Goal: Task Accomplishment & Management: Manage account settings

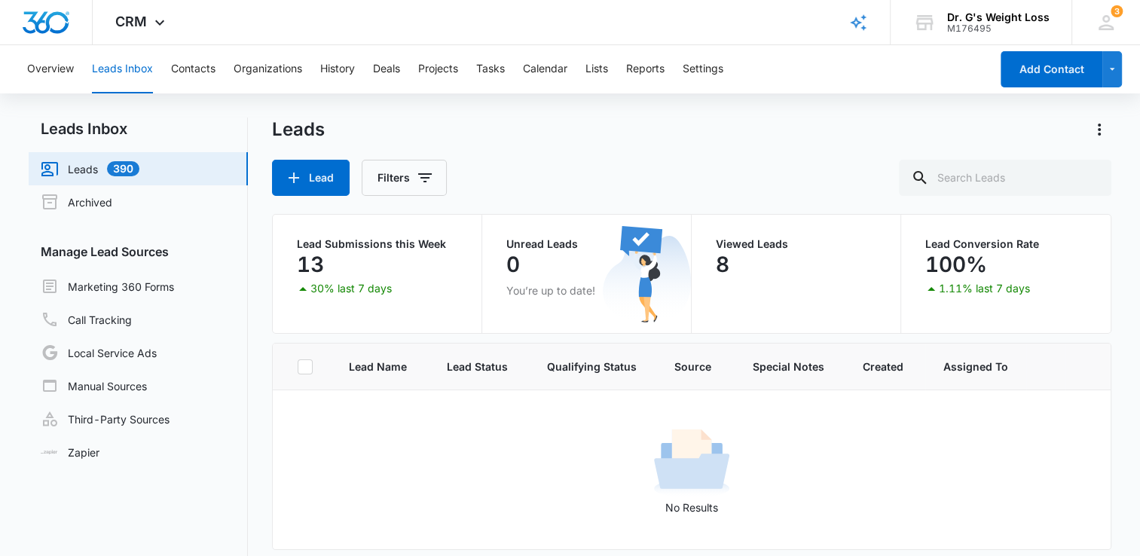
click at [126, 70] on button "Leads Inbox" at bounding box center [122, 69] width 61 height 48
click at [1109, 26] on icon at bounding box center [1106, 22] width 23 height 23
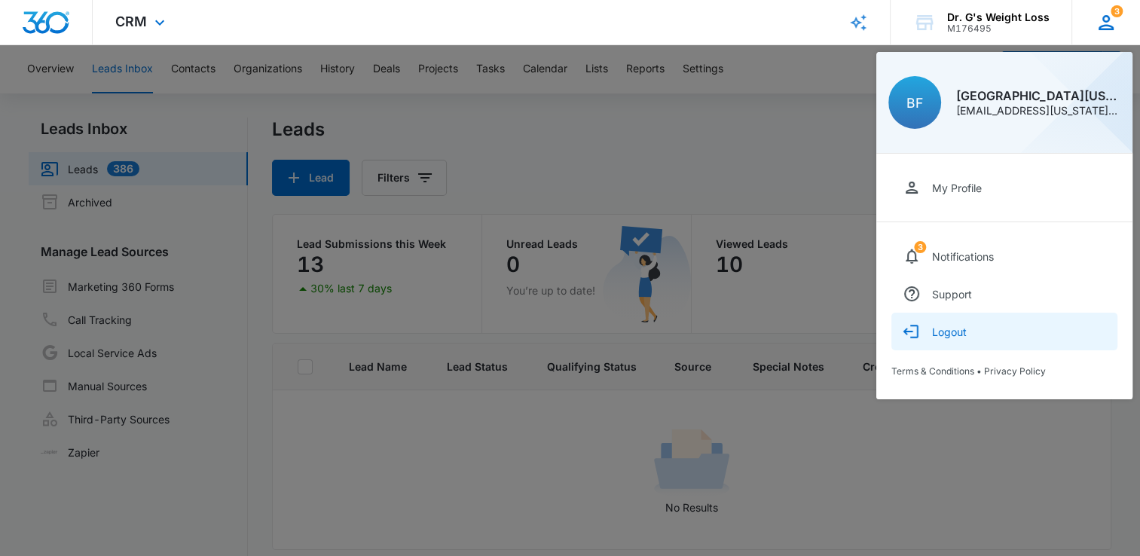
click at [955, 333] on div "Logout" at bounding box center [949, 332] width 35 height 13
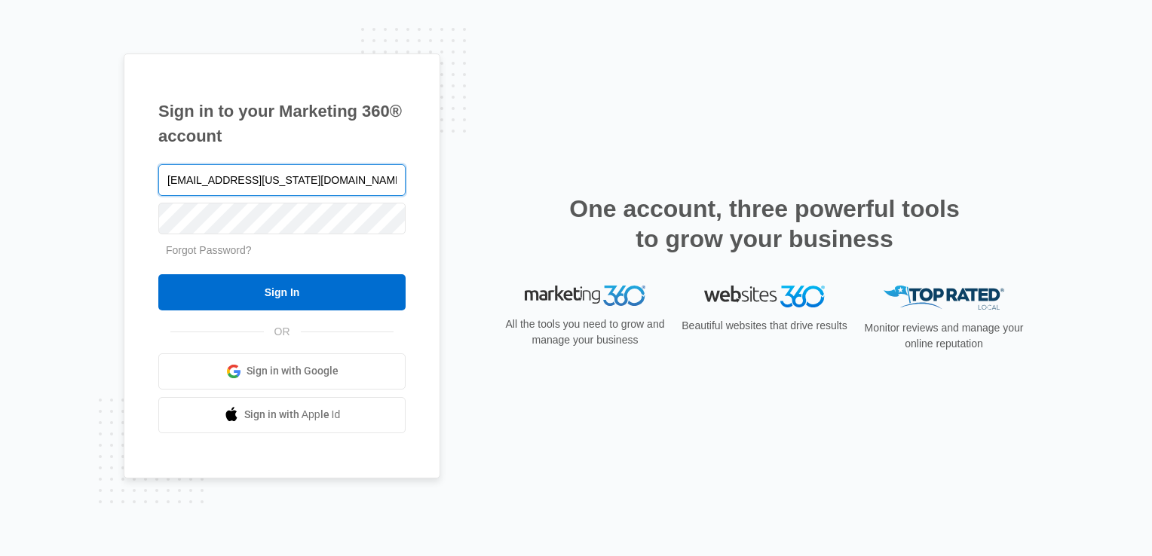
type input "Plantation.Florida@drgsweightloss.com"
click at [257, 312] on div "Plantation.Florida@drgsweightloss.com Forgot Password? Sign In OR Sign in with …" at bounding box center [281, 297] width 247 height 272
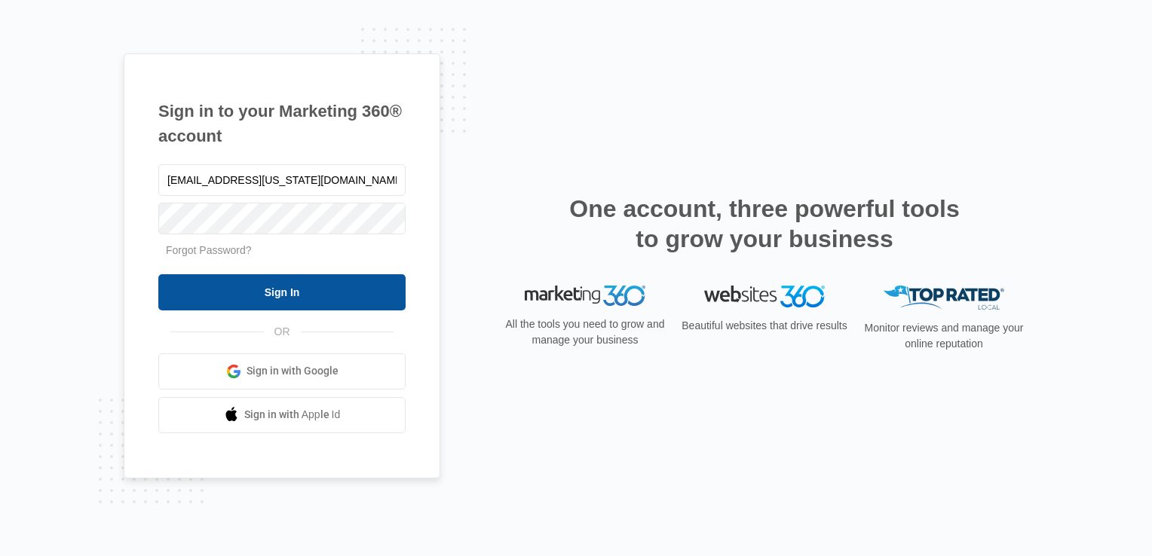
click at [254, 289] on input "Sign In" at bounding box center [281, 292] width 247 height 36
